Goal: Navigation & Orientation: Find specific page/section

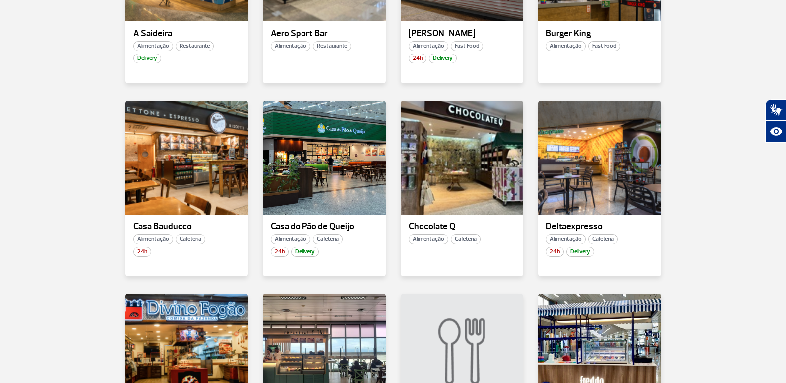
scroll to position [595, 0]
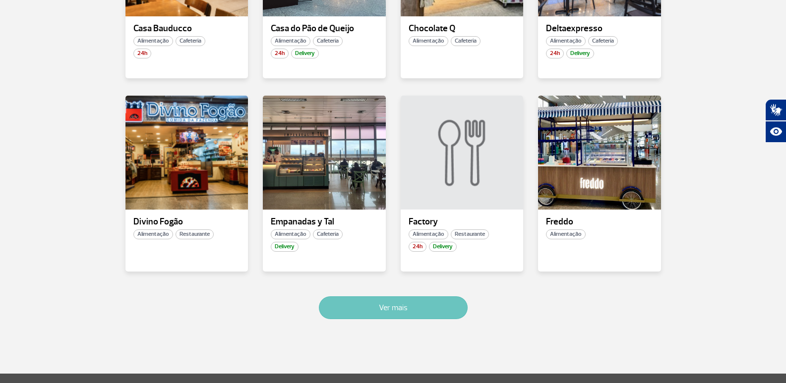
click at [372, 310] on button "Ver mais" at bounding box center [393, 307] width 149 height 23
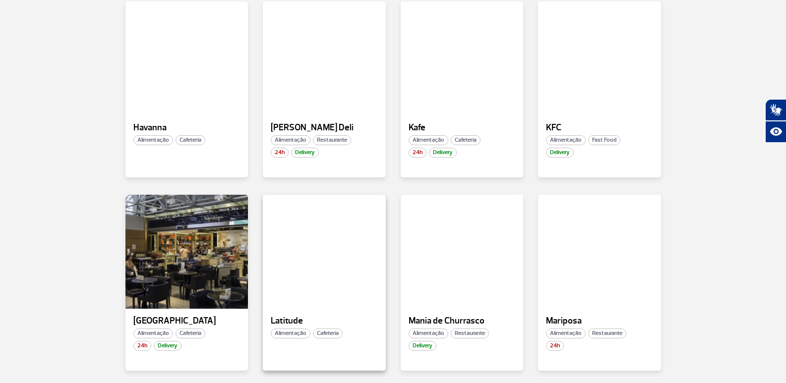
scroll to position [1286, 0]
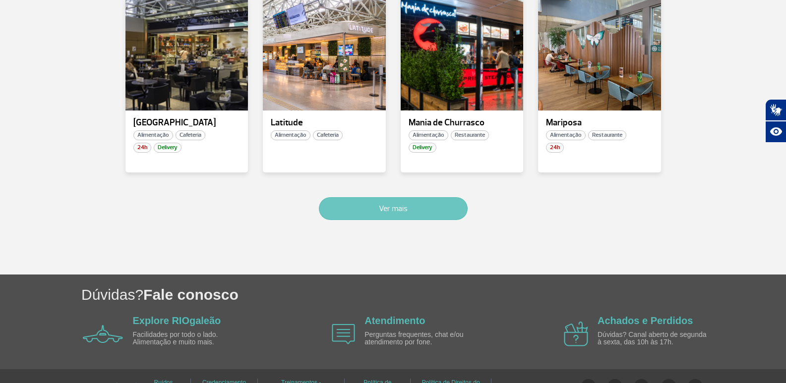
click at [373, 201] on button "Ver mais" at bounding box center [393, 208] width 149 height 23
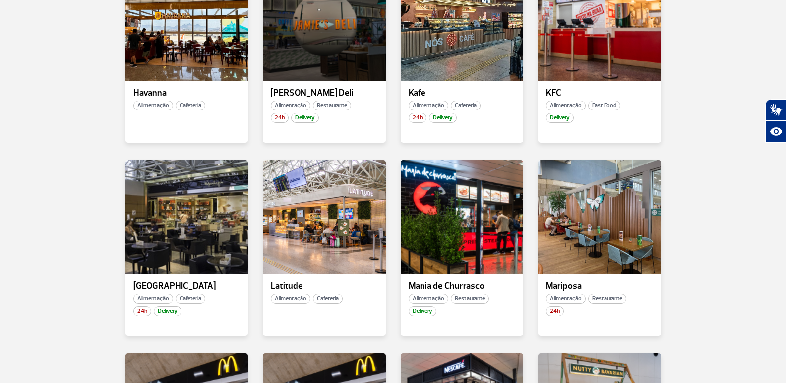
scroll to position [1073, 0]
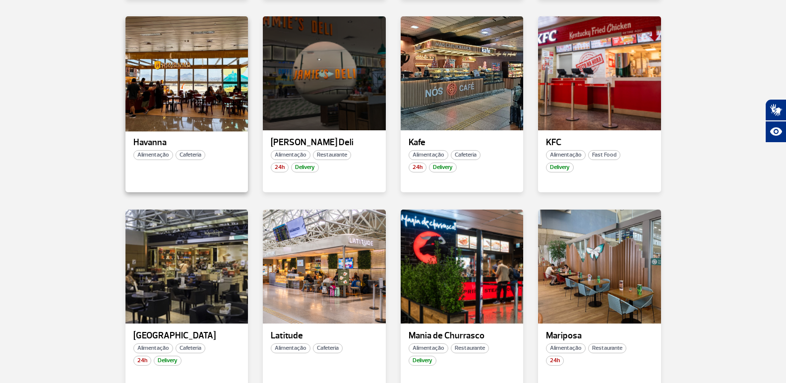
click at [157, 105] on div at bounding box center [186, 73] width 125 height 116
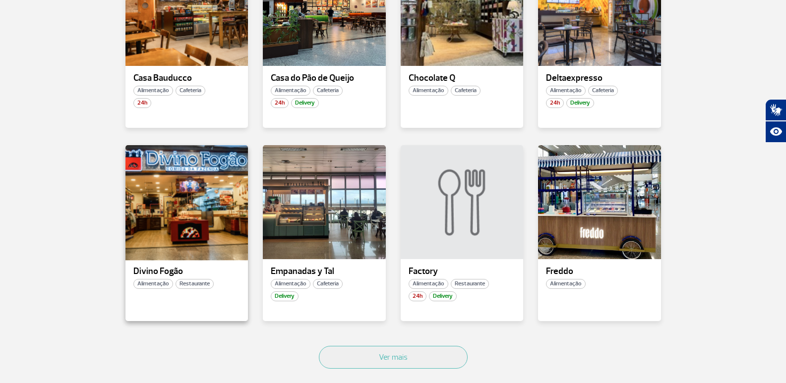
scroll to position [644, 0]
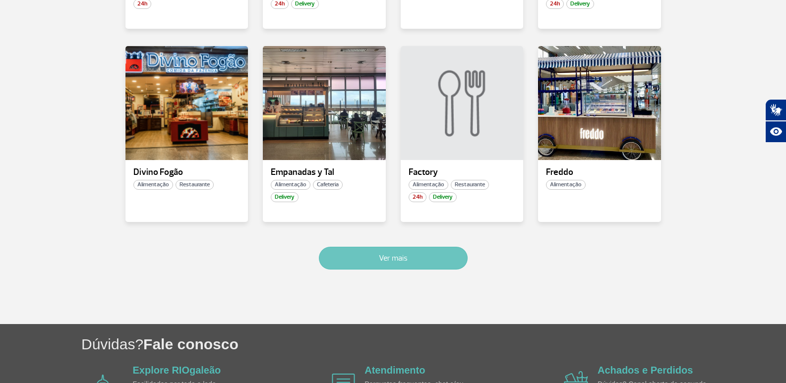
click at [373, 266] on button "Ver mais" at bounding box center [393, 258] width 149 height 23
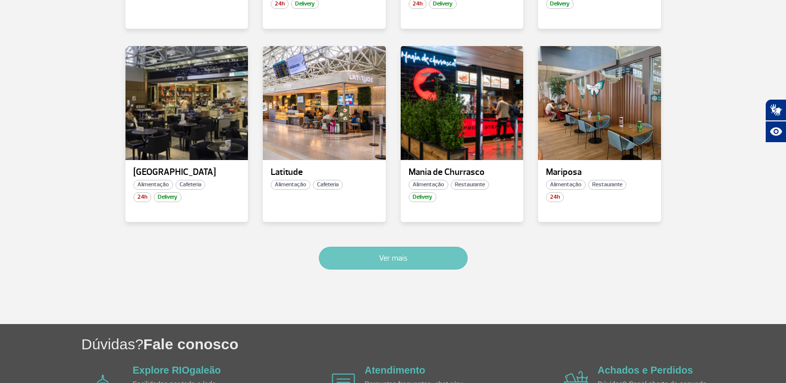
click at [372, 266] on button "Ver mais" at bounding box center [393, 258] width 149 height 23
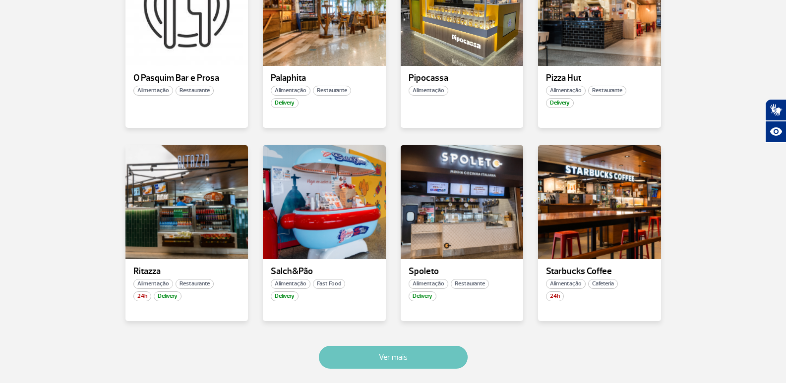
scroll to position [1767, 0]
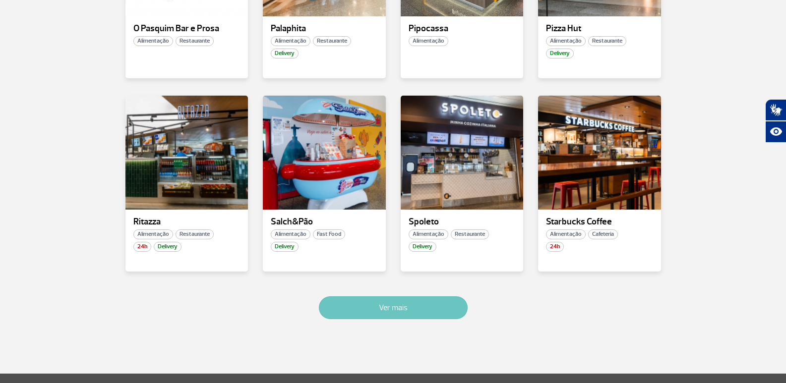
click at [374, 299] on button "Ver mais" at bounding box center [393, 307] width 149 height 23
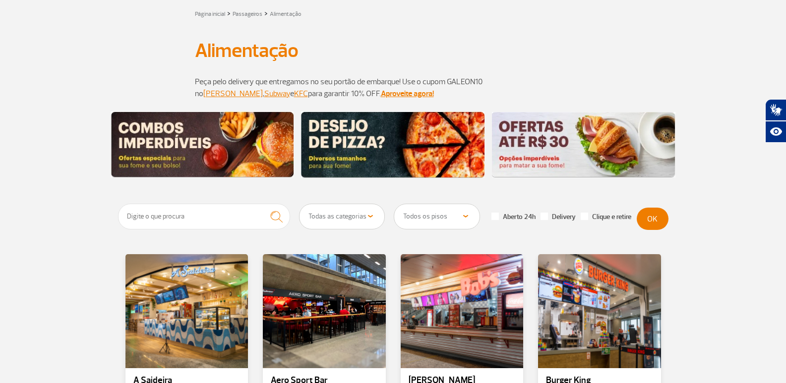
scroll to position [0, 0]
